Goal: Find specific page/section: Find specific page/section

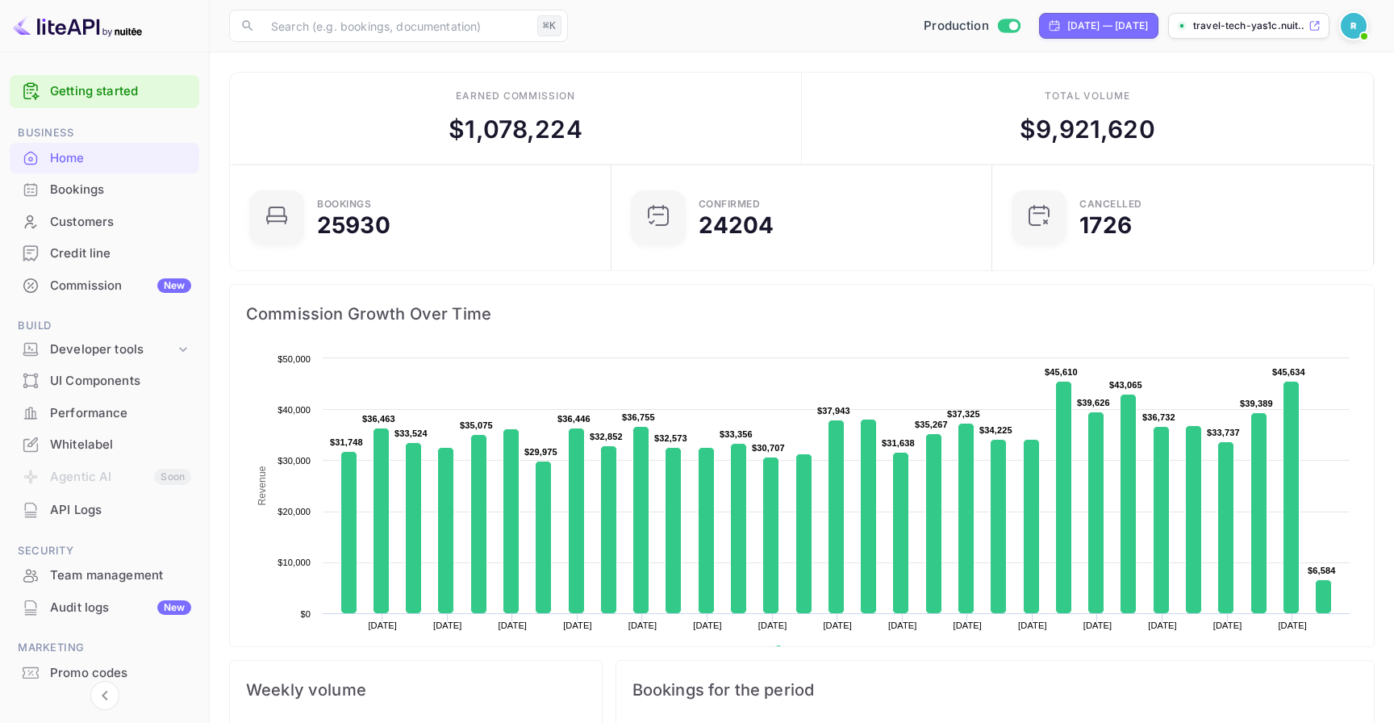
click at [147, 572] on div "Team management" at bounding box center [120, 575] width 141 height 19
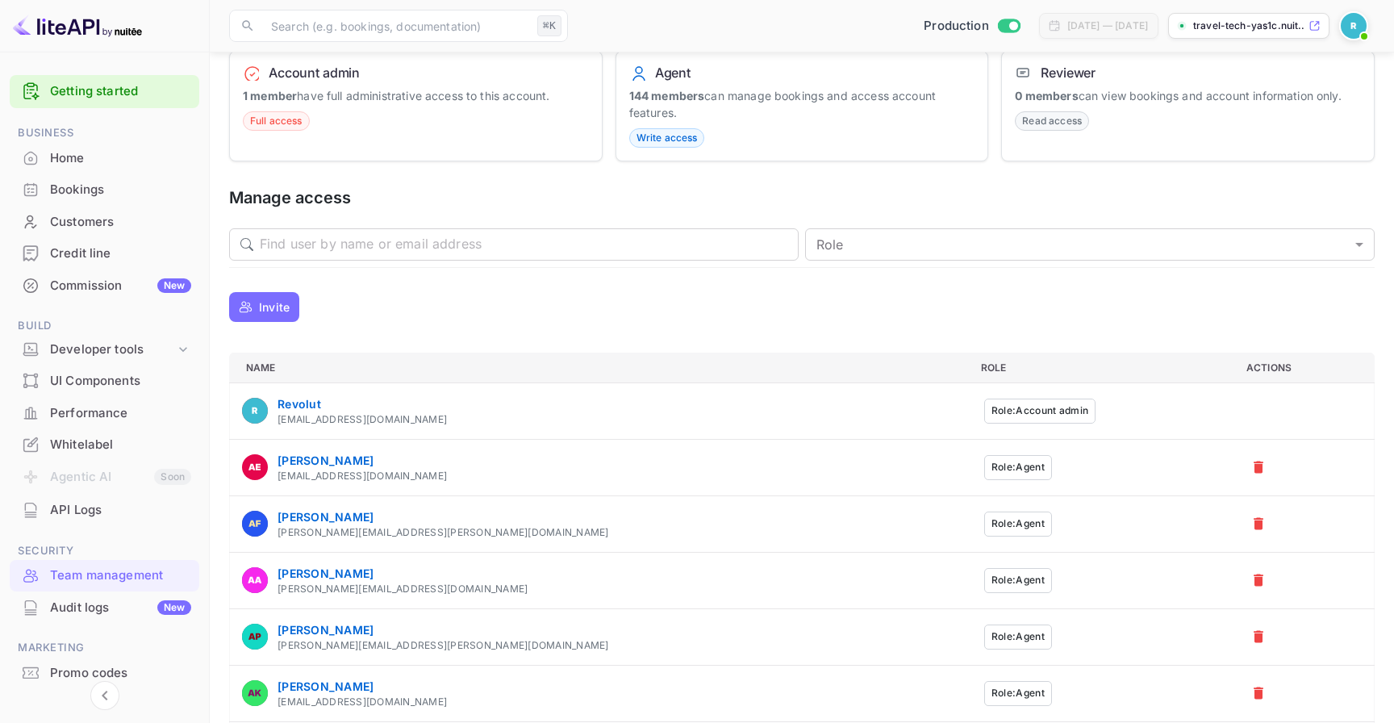
scroll to position [178, 0]
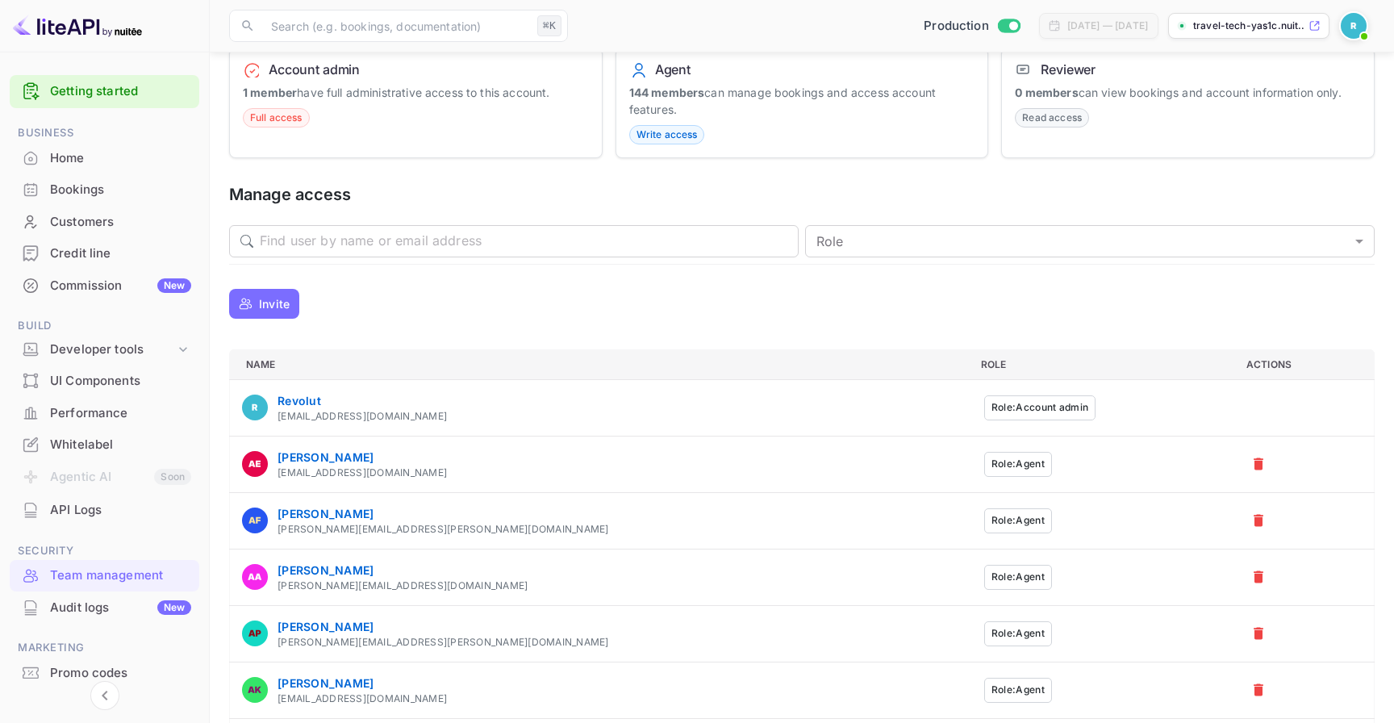
click at [409, 476] on div "a.essaidi+agent@nuitee.com" at bounding box center [361, 472] width 169 height 15
copy tbody "a.essaidi+agent@nuitee.com Role: Agent"
click at [529, 479] on th "Abdellah Essaidi a.essaidi+agent@nuitee.com" at bounding box center [599, 464] width 738 height 56
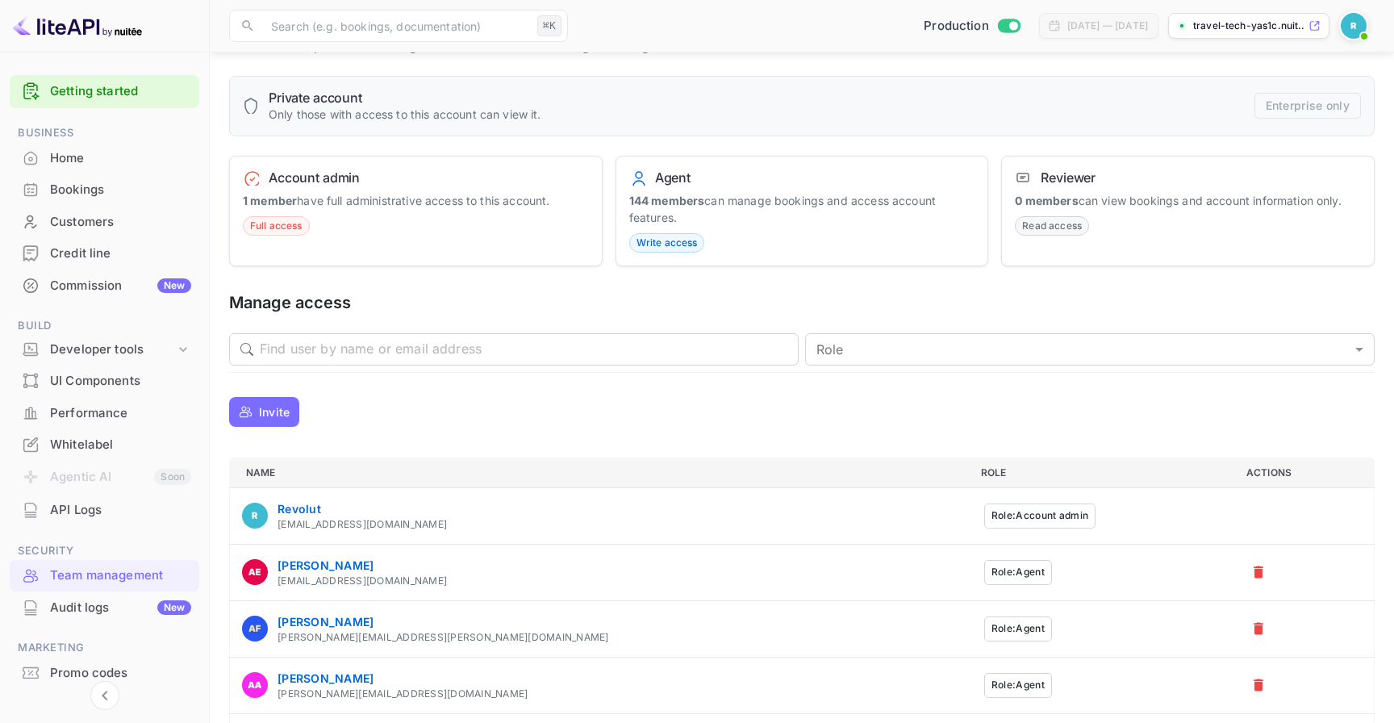
scroll to position [0, 0]
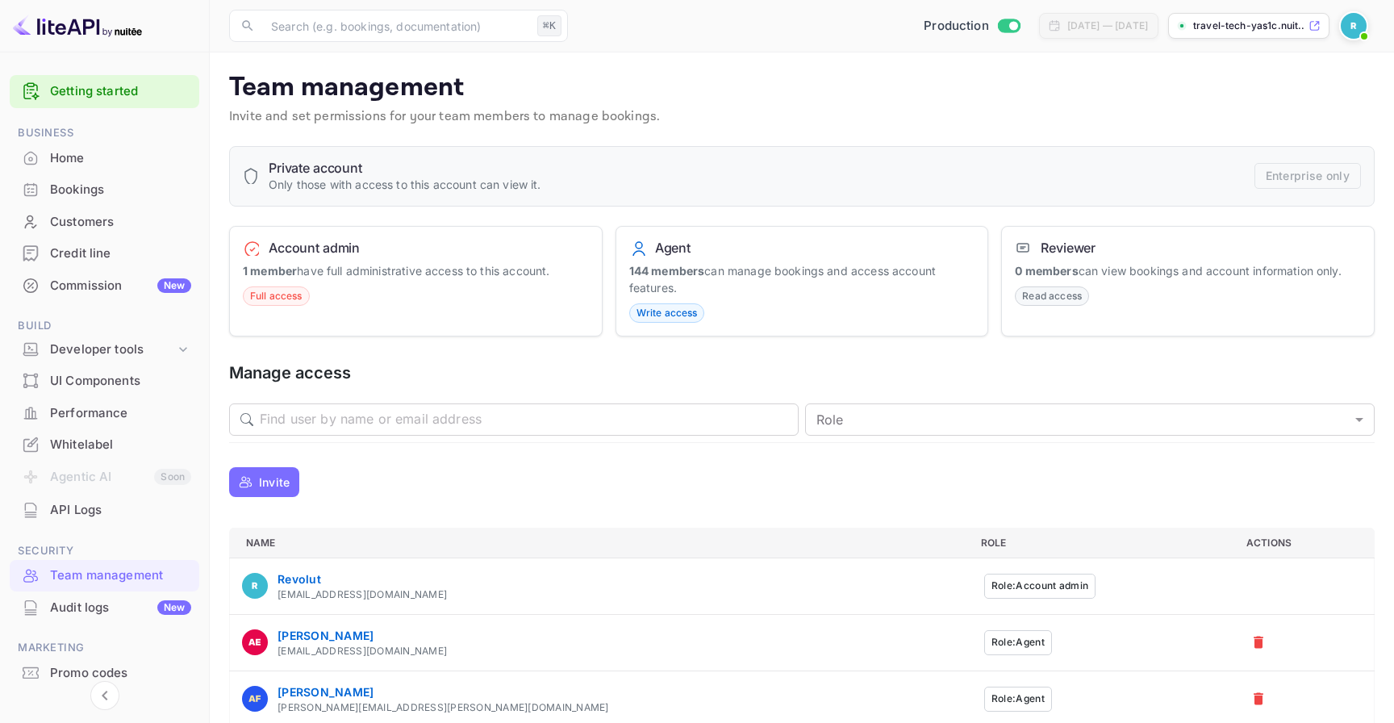
click at [658, 312] on span "Write access" at bounding box center [667, 313] width 74 height 15
click at [727, 324] on div "Agent 144 members can manage bookings and access account features. Write access" at bounding box center [801, 281] width 373 height 111
click at [669, 316] on span "Write access" at bounding box center [667, 313] width 74 height 15
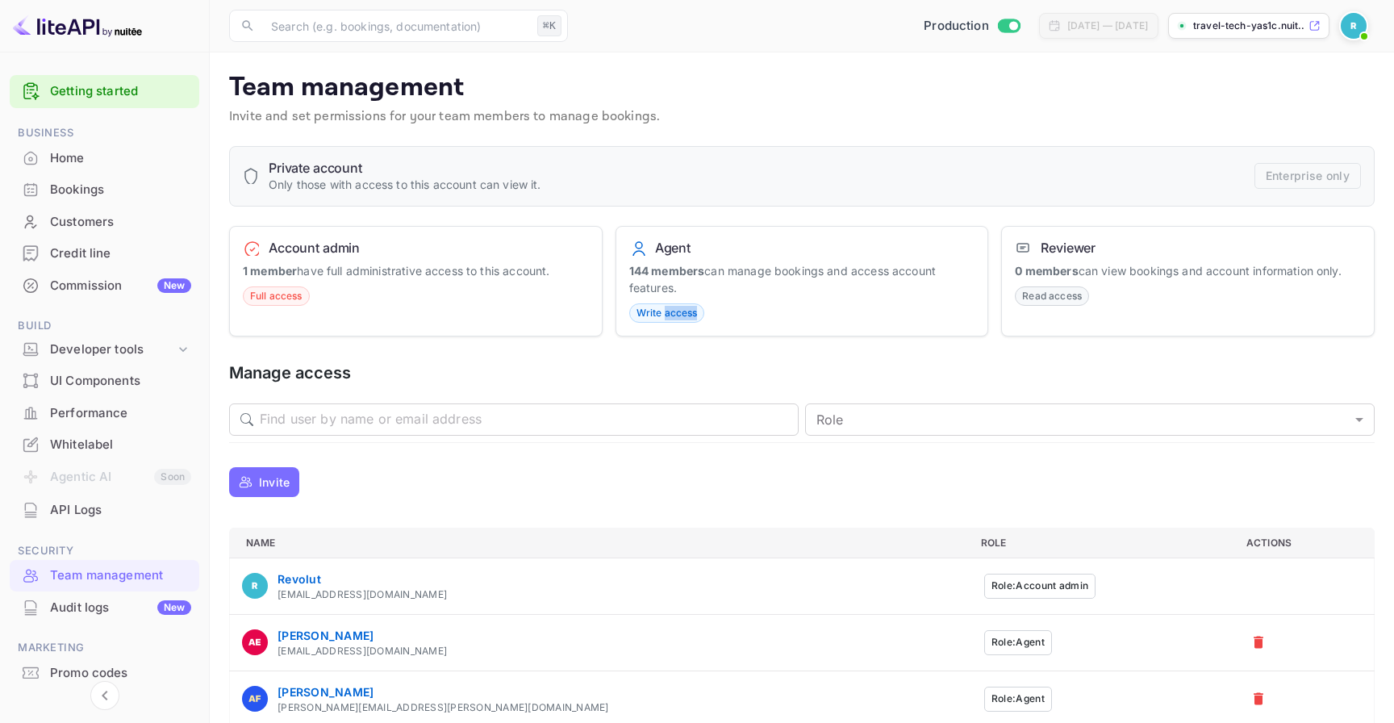
click at [669, 316] on span "Write access" at bounding box center [667, 313] width 74 height 15
click at [732, 323] on div "Agent 144 members can manage bookings and access account features. Write access" at bounding box center [801, 281] width 373 height 111
